Goal: Find specific page/section: Find specific page/section

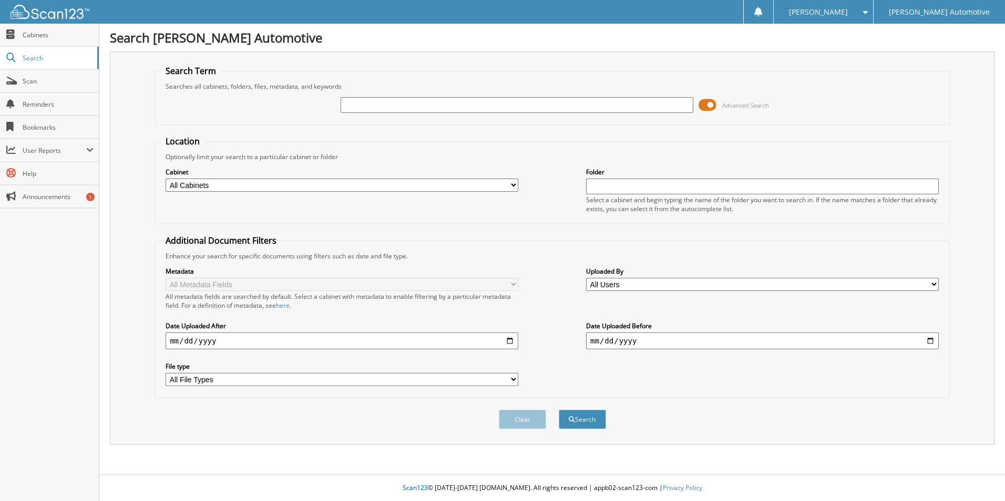
click at [382, 113] on div at bounding box center [516, 105] width 353 height 18
click at [386, 98] on input "text" at bounding box center [516, 105] width 353 height 16
type input "1003018"
click at [559, 410] on button "Search" at bounding box center [582, 419] width 47 height 19
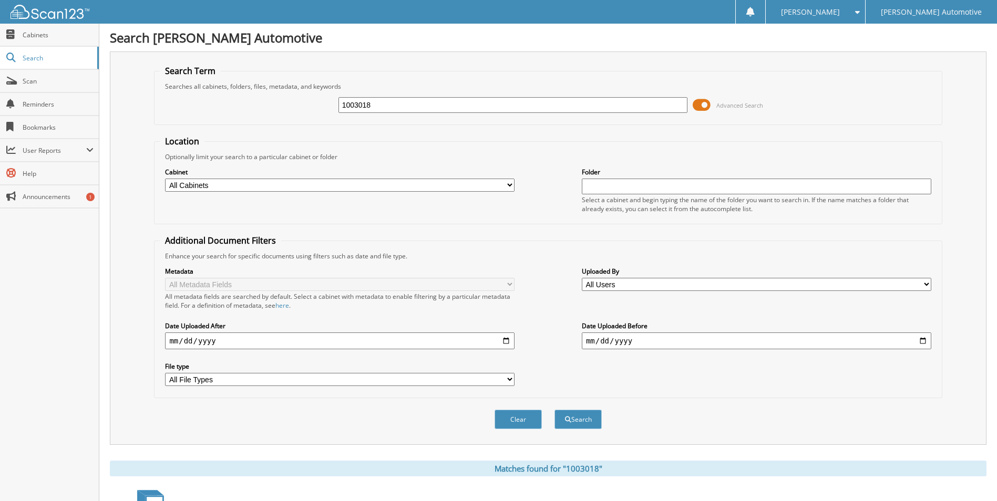
click at [702, 102] on span at bounding box center [701, 105] width 18 height 16
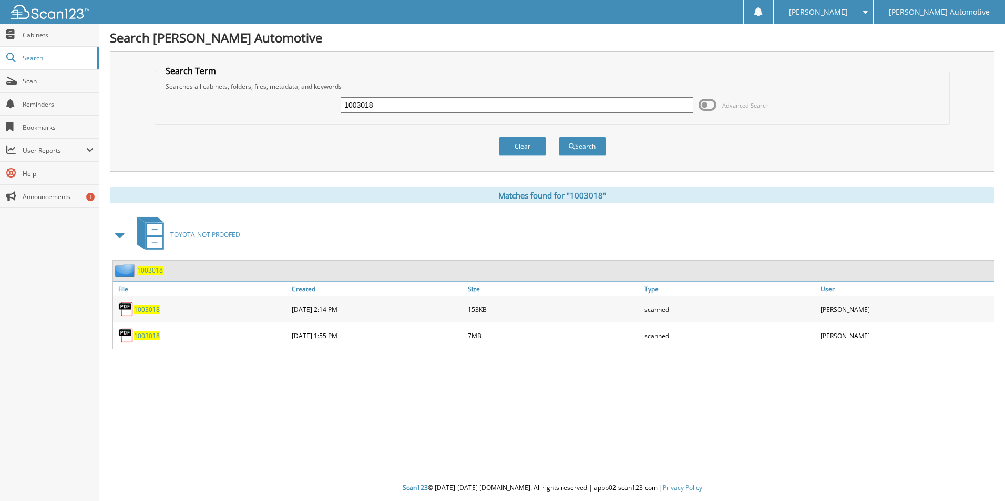
click at [156, 313] on span "1003018" at bounding box center [147, 309] width 26 height 9
click at [148, 340] on span "1003018" at bounding box center [147, 336] width 26 height 9
click at [152, 335] on span "1003018" at bounding box center [147, 336] width 26 height 9
